Goal: Find specific page/section: Find specific page/section

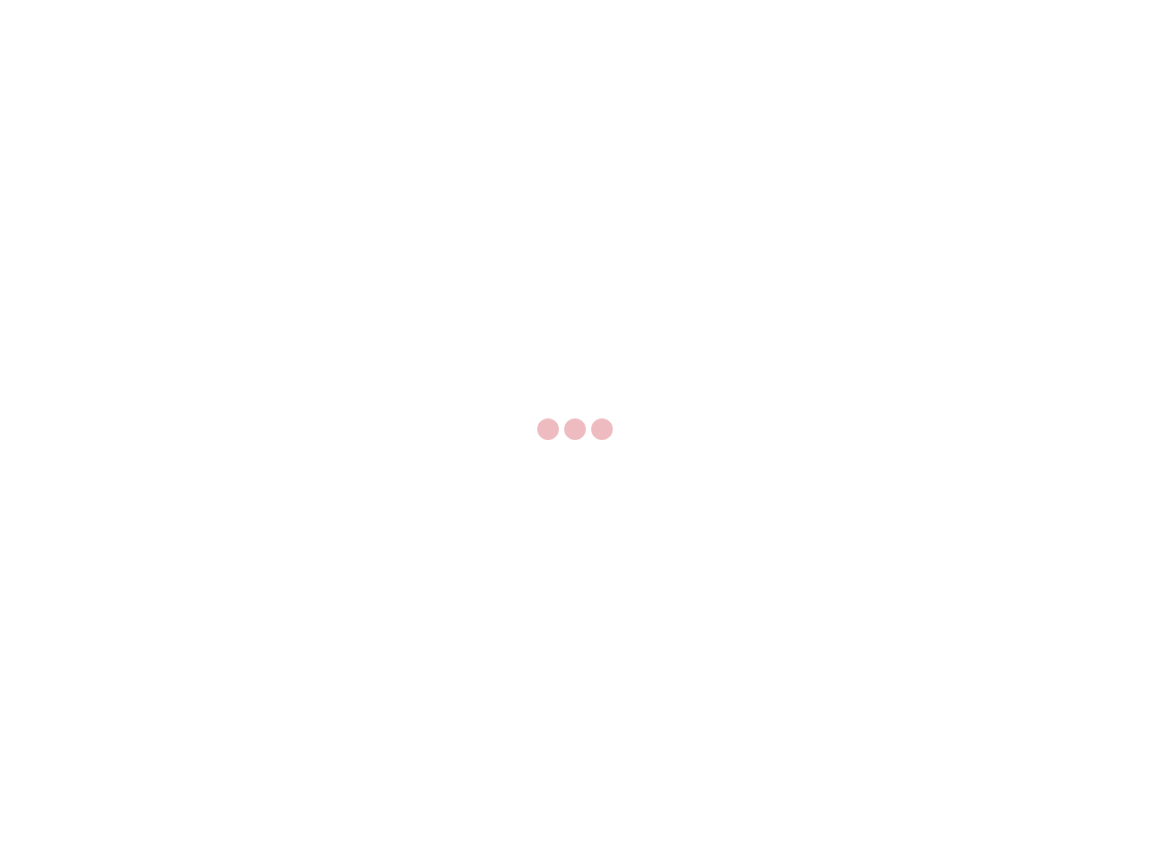
select select "US"
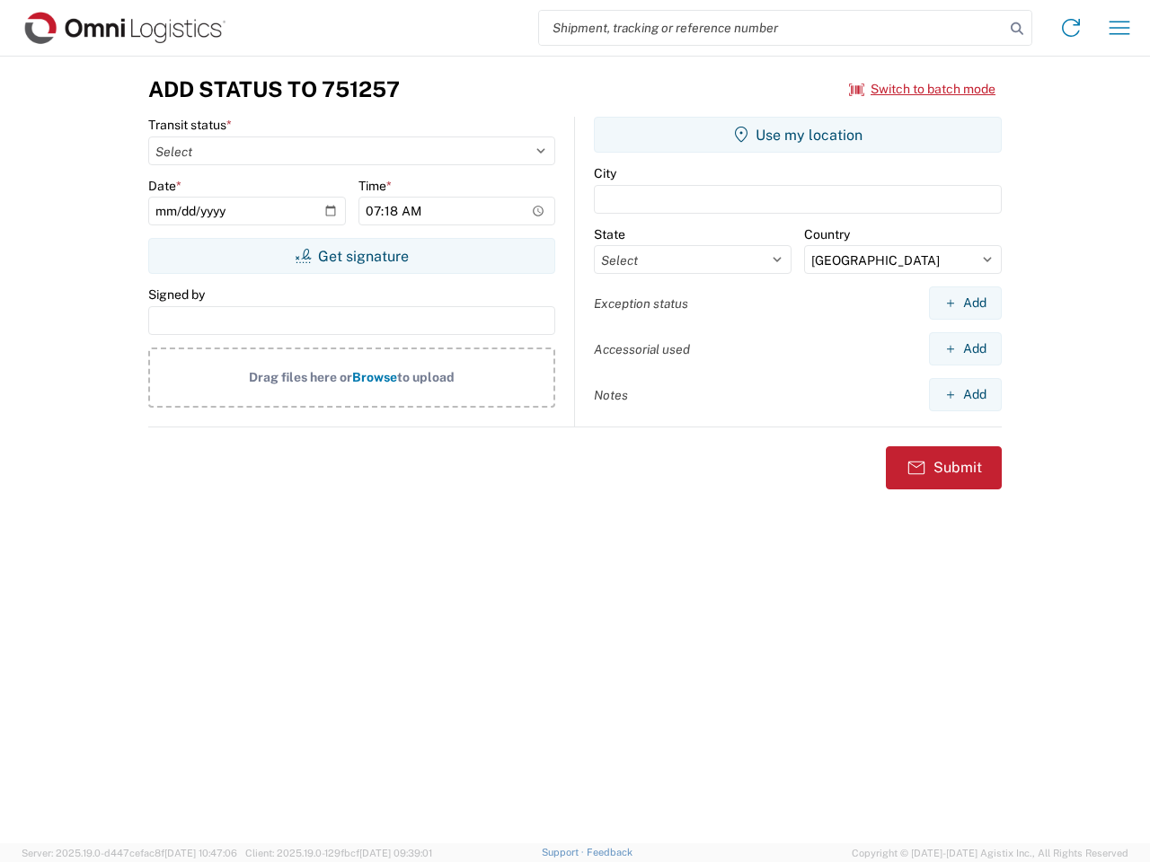
click at [772, 28] on input "search" at bounding box center [771, 28] width 465 height 34
click at [1017, 29] on icon at bounding box center [1016, 28] width 25 height 25
click at [1071, 28] on icon at bounding box center [1070, 27] width 29 height 29
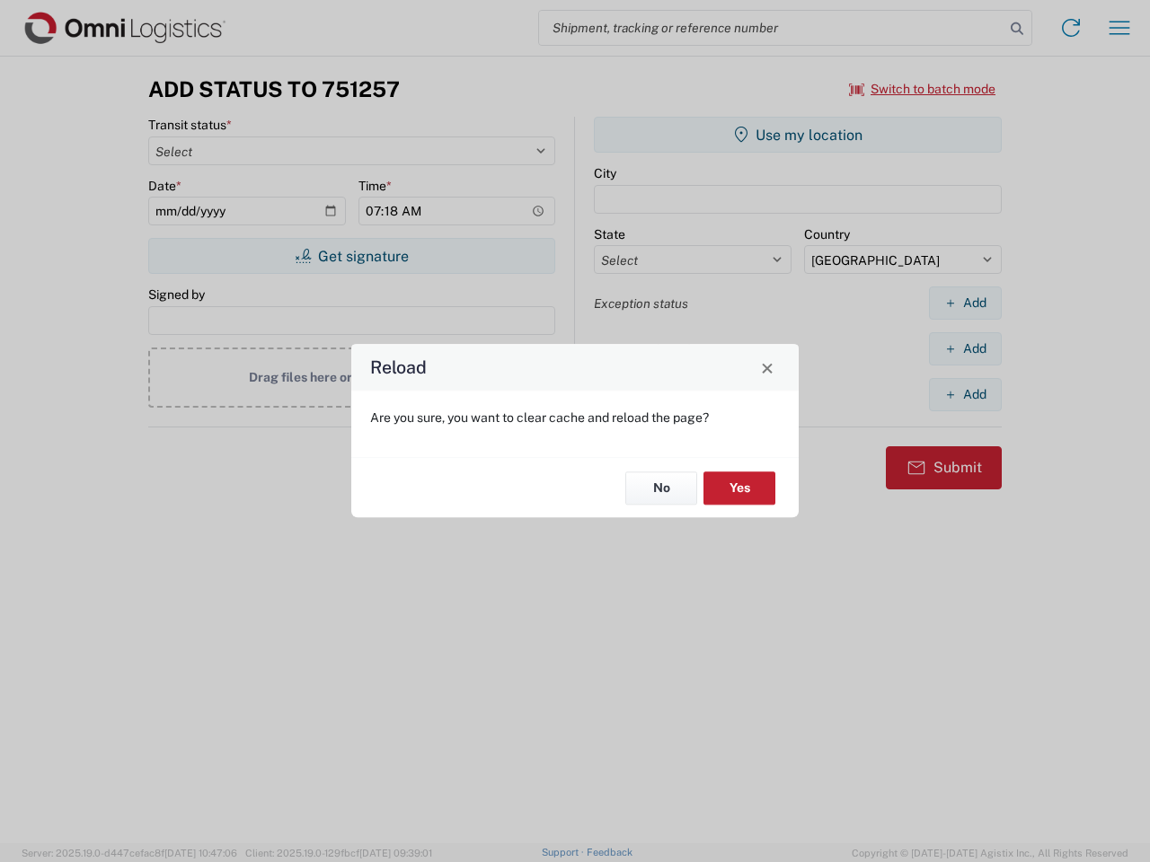
click at [1119, 28] on div "Reload Are you sure, you want to clear cache and reload the page? No Yes" at bounding box center [575, 431] width 1150 height 862
click at [922, 89] on div "Reload Are you sure, you want to clear cache and reload the page? No Yes" at bounding box center [575, 431] width 1150 height 862
click at [351, 256] on div "Reload Are you sure, you want to clear cache and reload the page? No Yes" at bounding box center [575, 431] width 1150 height 862
click at [798, 135] on div "Reload Are you sure, you want to clear cache and reload the page? No Yes" at bounding box center [575, 431] width 1150 height 862
click at [965, 303] on div "Reload Are you sure, you want to clear cache and reload the page? No Yes" at bounding box center [575, 431] width 1150 height 862
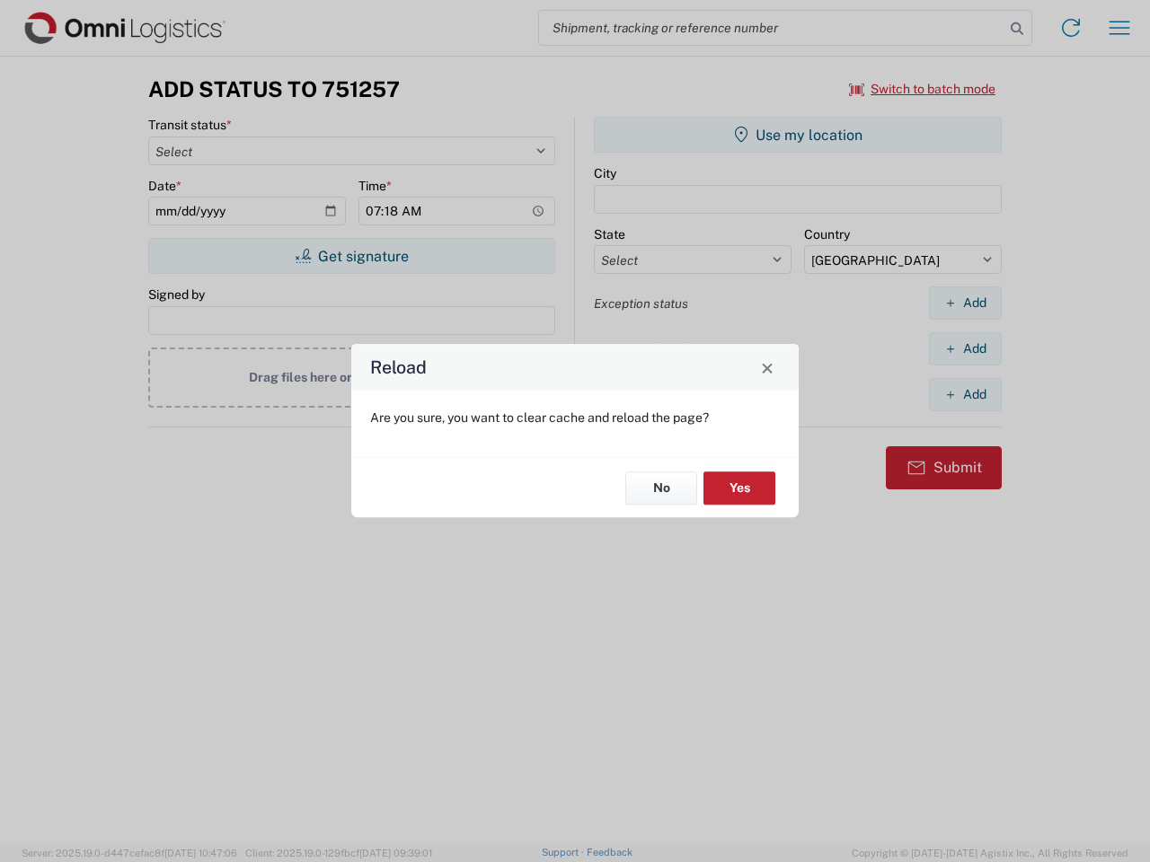
click at [965, 348] on div "Reload Are you sure, you want to clear cache and reload the page? No Yes" at bounding box center [575, 431] width 1150 height 862
click at [965, 394] on div "Reload Are you sure, you want to clear cache and reload the page? No Yes" at bounding box center [575, 431] width 1150 height 862
